Goal: Transaction & Acquisition: Purchase product/service

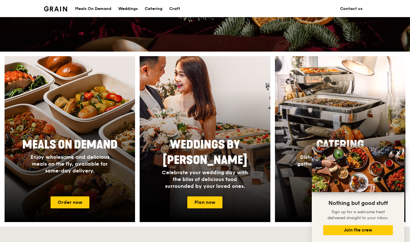
scroll to position [181, 0]
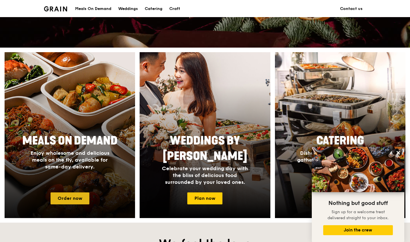
click at [84, 197] on link "Order now" at bounding box center [70, 199] width 39 height 12
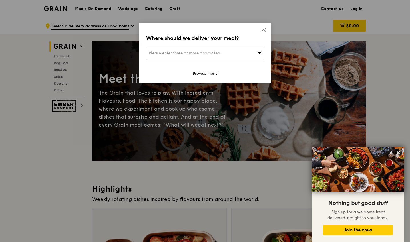
click at [222, 53] on div "Please enter three or more characters" at bounding box center [205, 53] width 118 height 13
type input "tanglin"
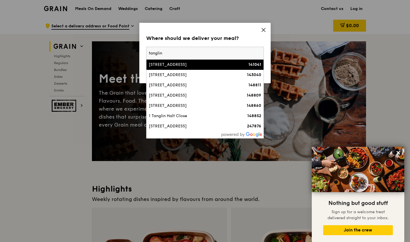
click at [220, 62] on div "[STREET_ADDRESS]" at bounding box center [191, 65] width 84 height 6
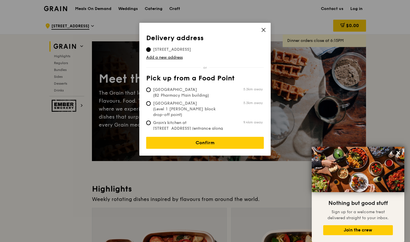
scroll to position [2, 0]
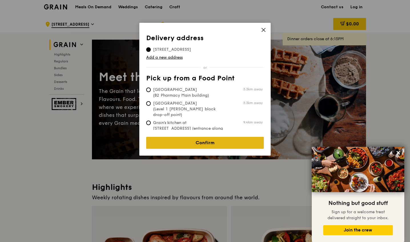
click at [199, 138] on link "Confirm" at bounding box center [205, 143] width 118 height 12
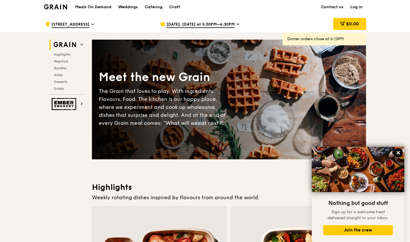
click at [397, 152] on icon at bounding box center [397, 152] width 3 height 3
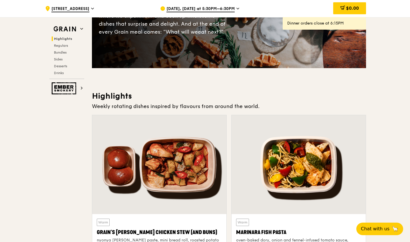
scroll to position [0, 0]
